Goal: Task Accomplishment & Management: Manage account settings

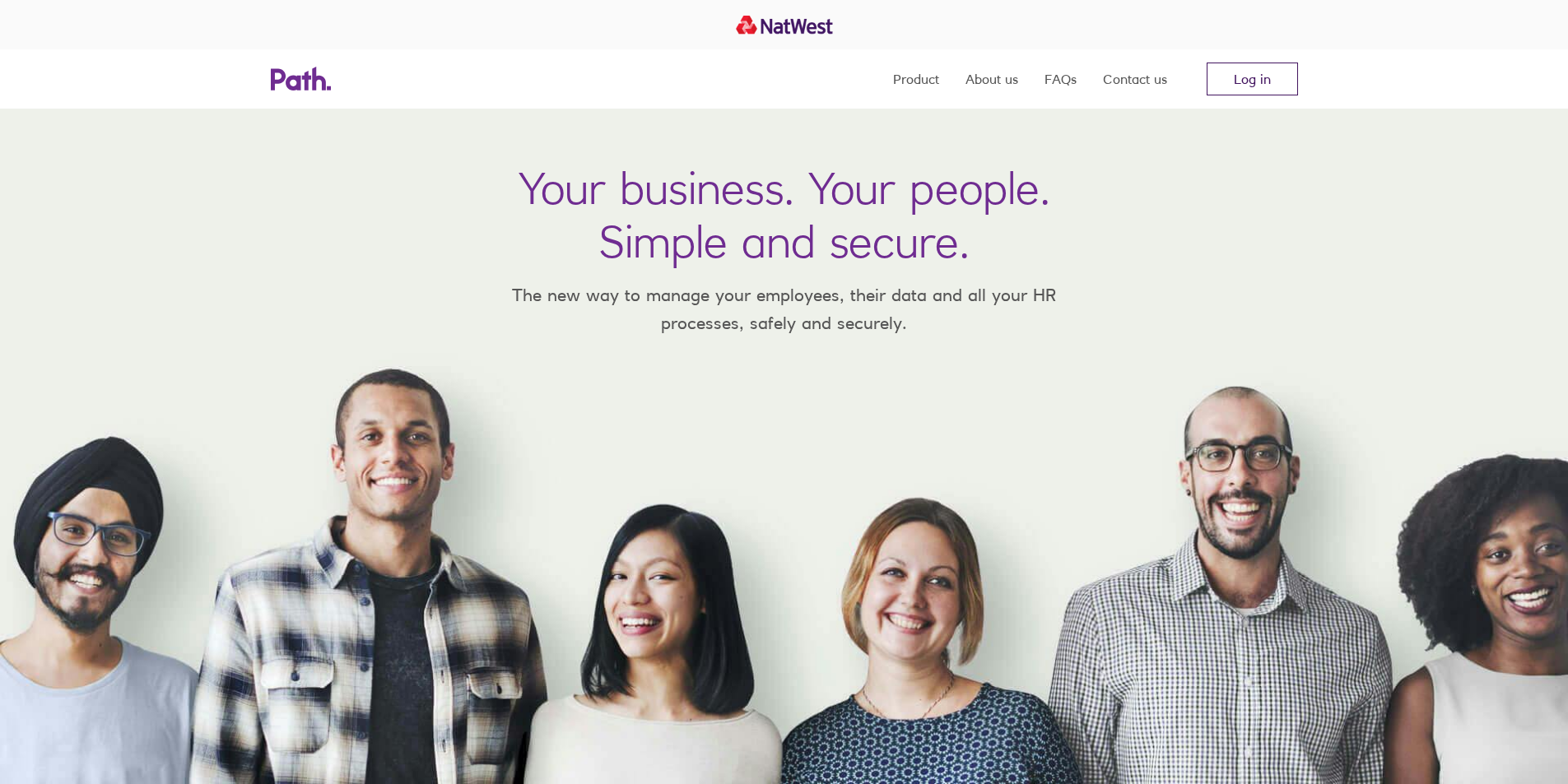
click at [1246, 76] on link "Log in" at bounding box center [1252, 79] width 91 height 33
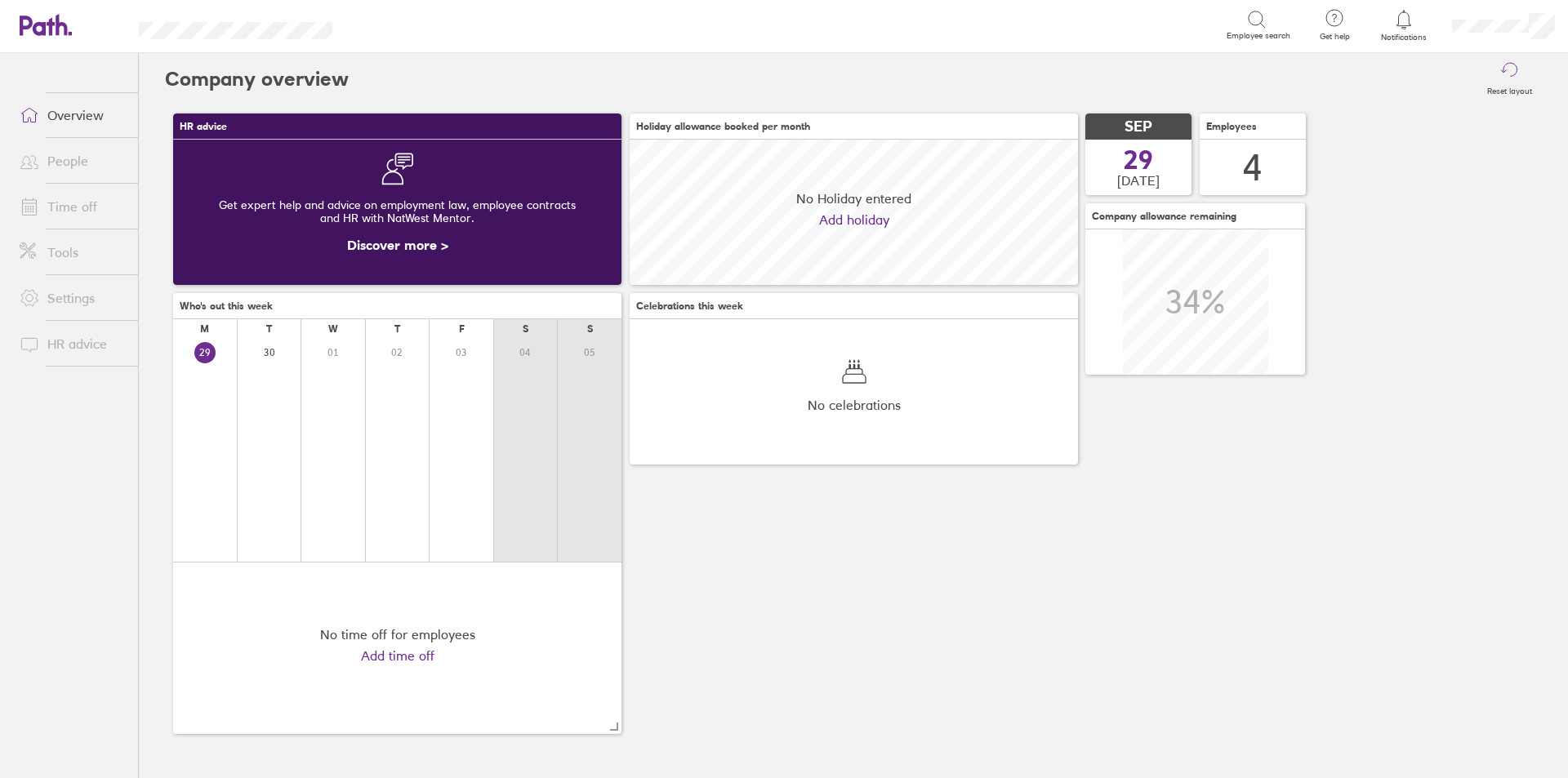
scroll to position [145, 448]
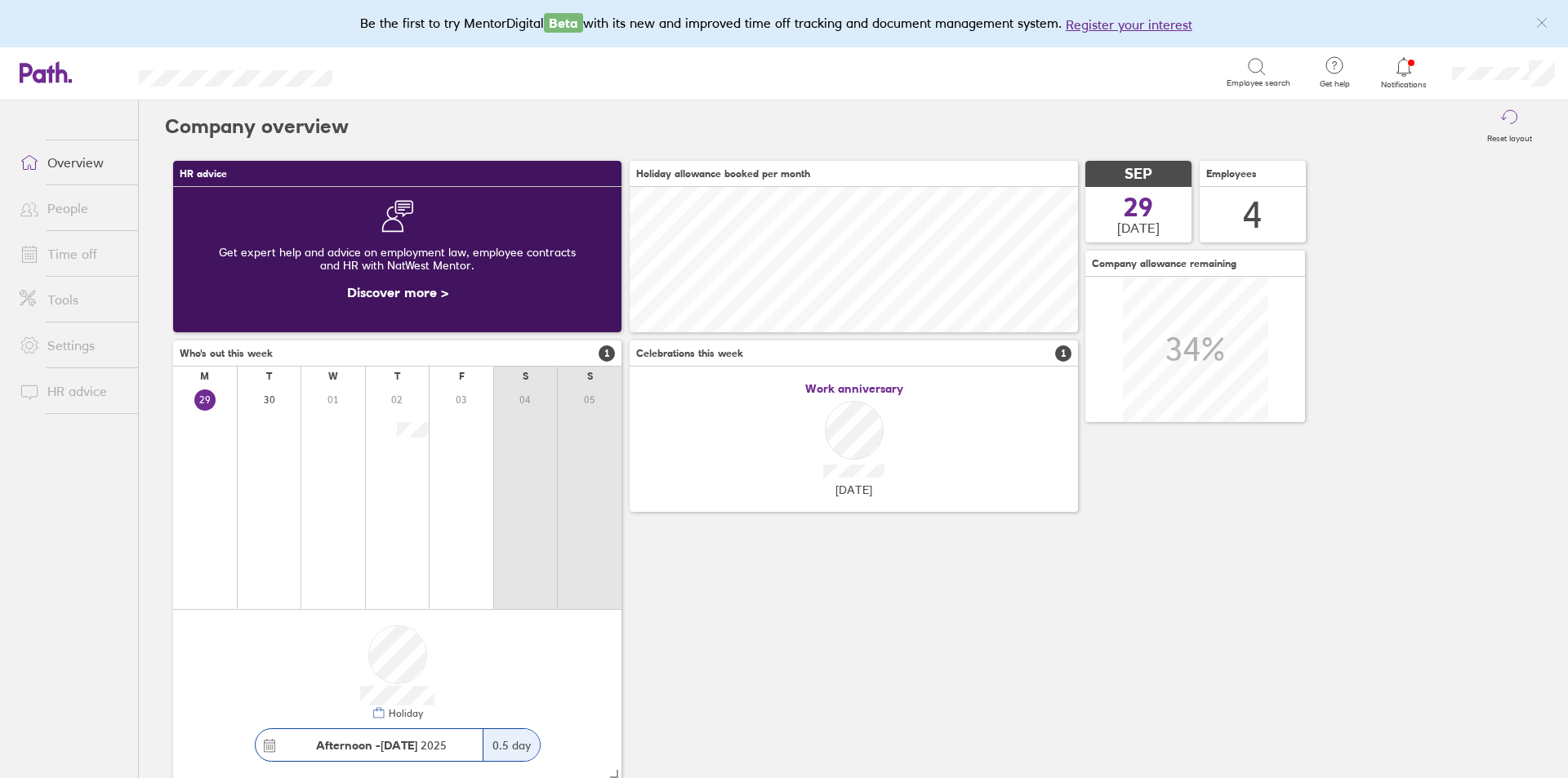
click at [79, 249] on link "Time off" at bounding box center [72, 254] width 131 height 33
